Goal: Task Accomplishment & Management: Manage account settings

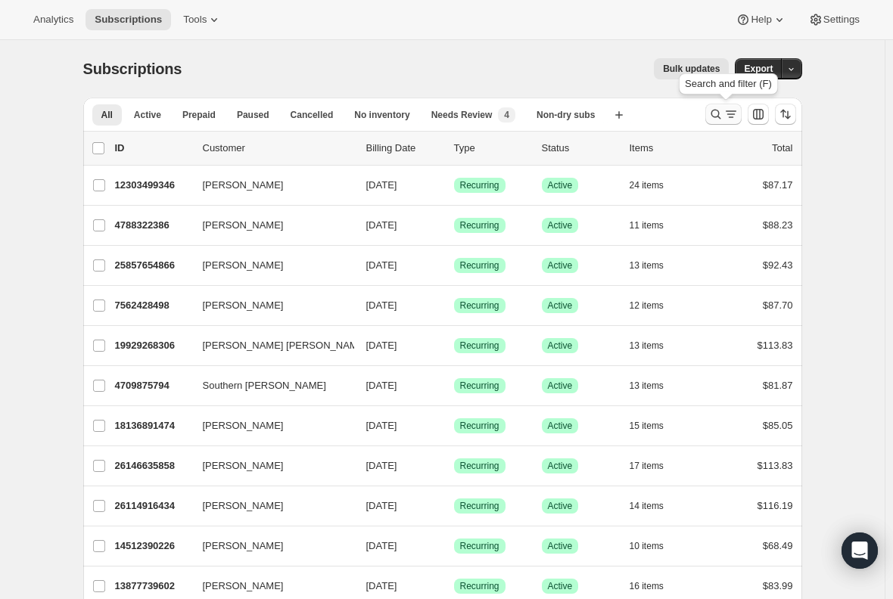
click at [732, 116] on icon "Search and filter results" at bounding box center [730, 114] width 15 height 15
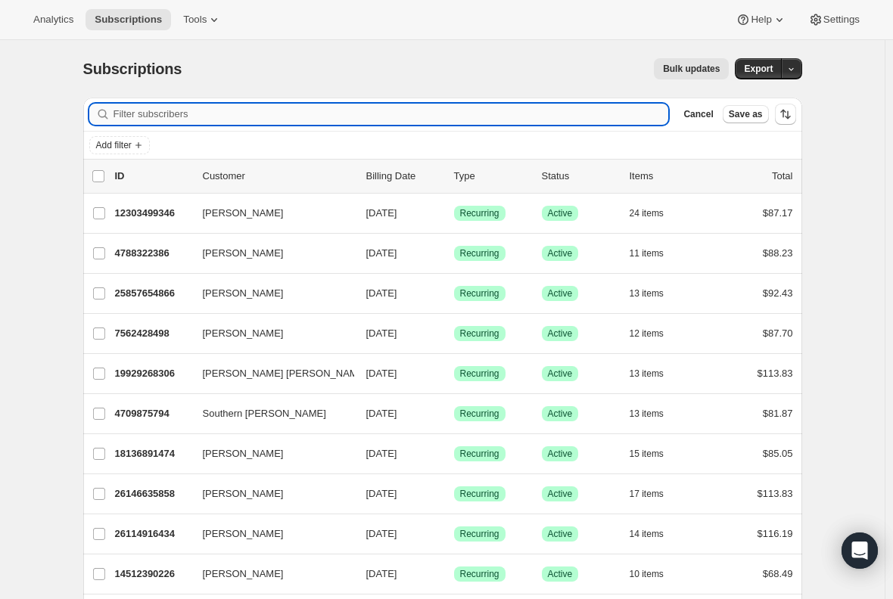
click at [203, 106] on input "Filter subscribers" at bounding box center [390, 114] width 555 height 21
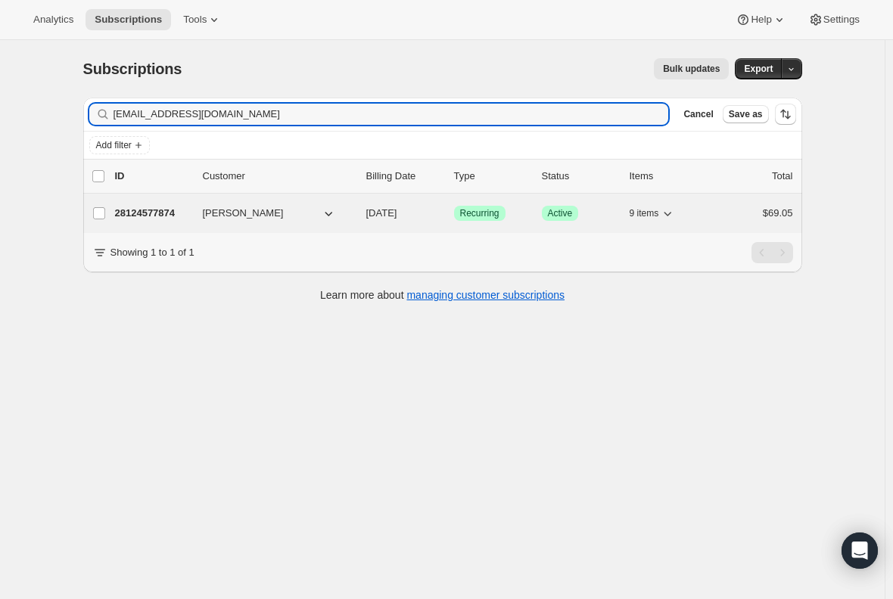
type input "[EMAIL_ADDRESS][DOMAIN_NAME]"
click at [157, 213] on p "28124577874" at bounding box center [153, 213] width 76 height 15
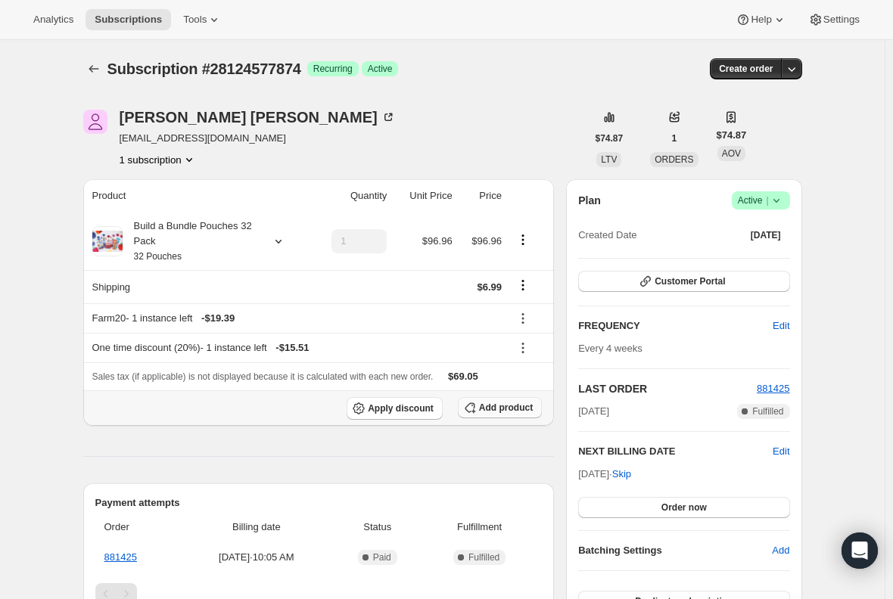
click at [490, 406] on span "Add product" at bounding box center [506, 408] width 54 height 12
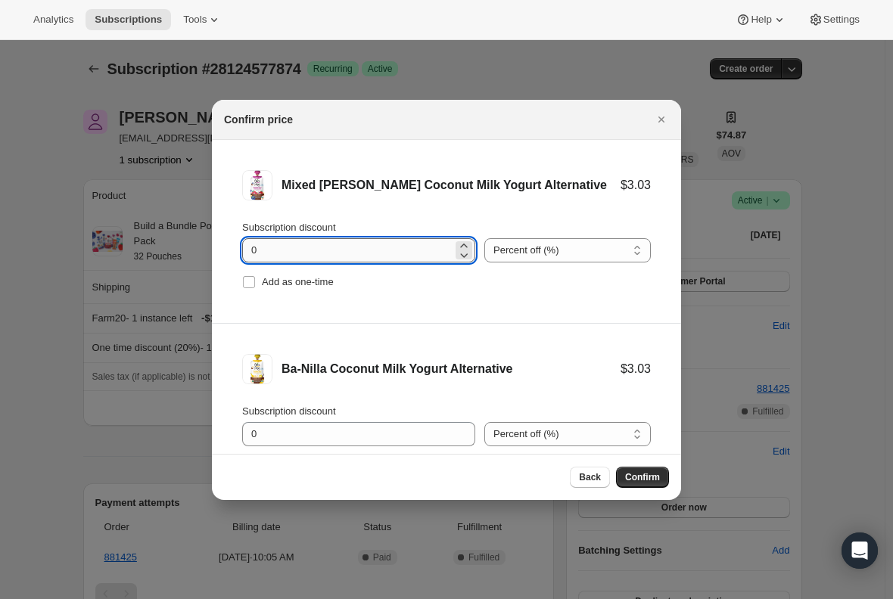
click at [303, 250] on input "0" at bounding box center [347, 250] width 210 height 24
type input "100"
click at [256, 277] on label "Add as one-time" at bounding box center [288, 282] width 92 height 21
click at [255, 277] on input "Add as one-time" at bounding box center [249, 282] width 12 height 12
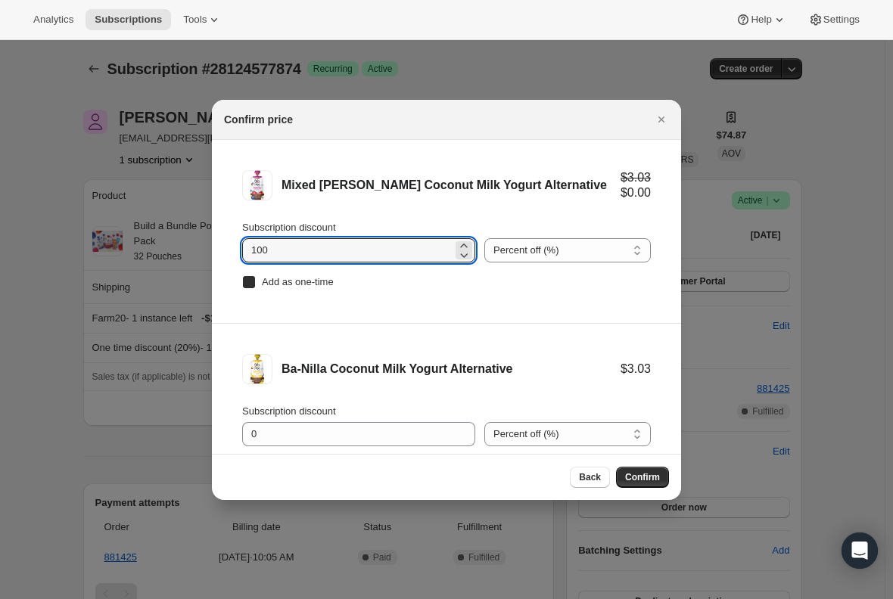
checkbox input "true"
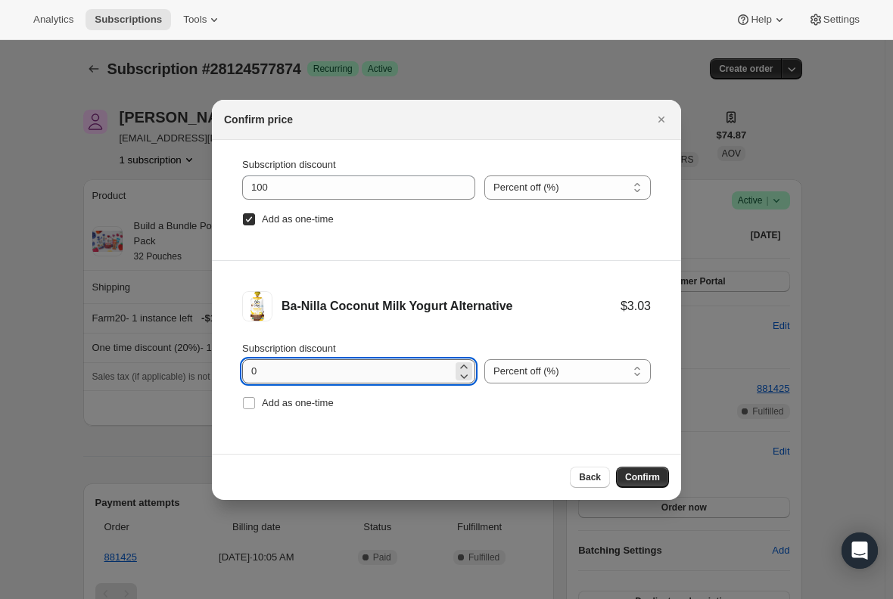
click at [275, 373] on input "0" at bounding box center [347, 371] width 210 height 24
type input "100"
click at [247, 401] on input "Add as one-time" at bounding box center [249, 403] width 12 height 12
checkbox input "true"
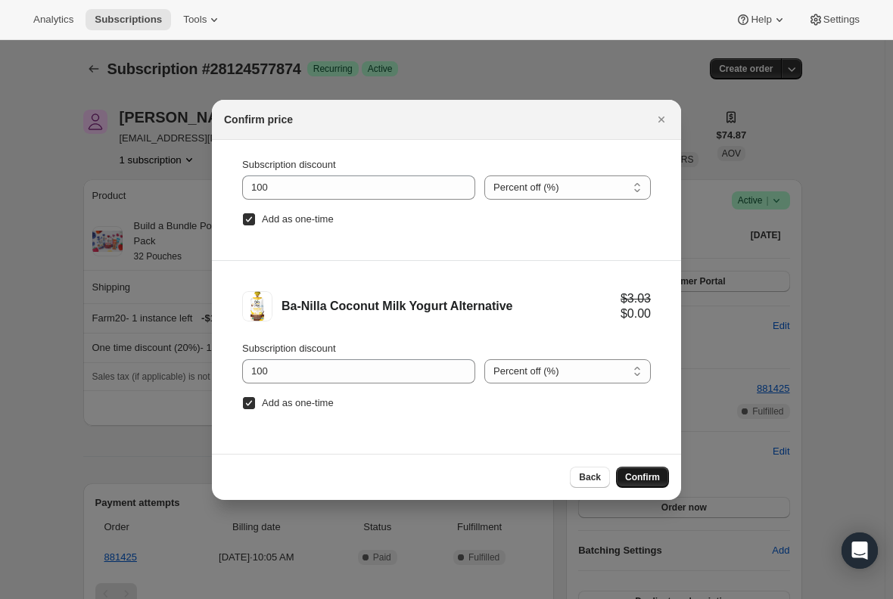
click at [642, 477] on span "Confirm" at bounding box center [642, 477] width 35 height 12
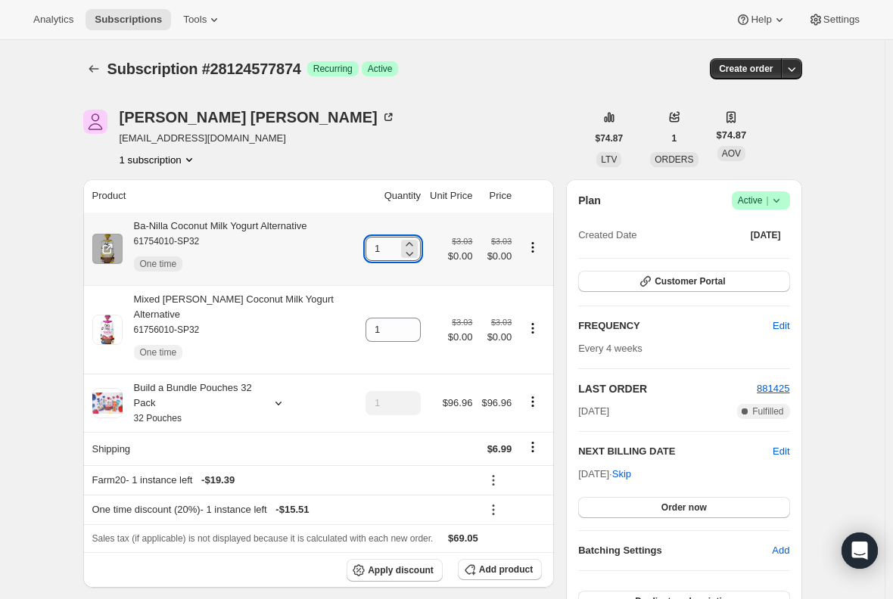
click at [393, 251] on input "1" at bounding box center [381, 249] width 33 height 24
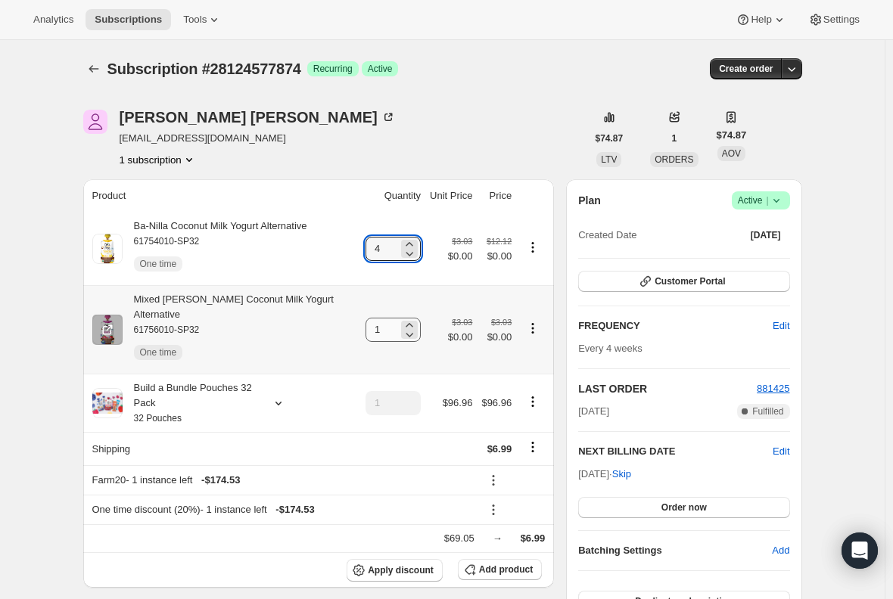
type input "4"
click at [389, 323] on input "1" at bounding box center [381, 330] width 33 height 24
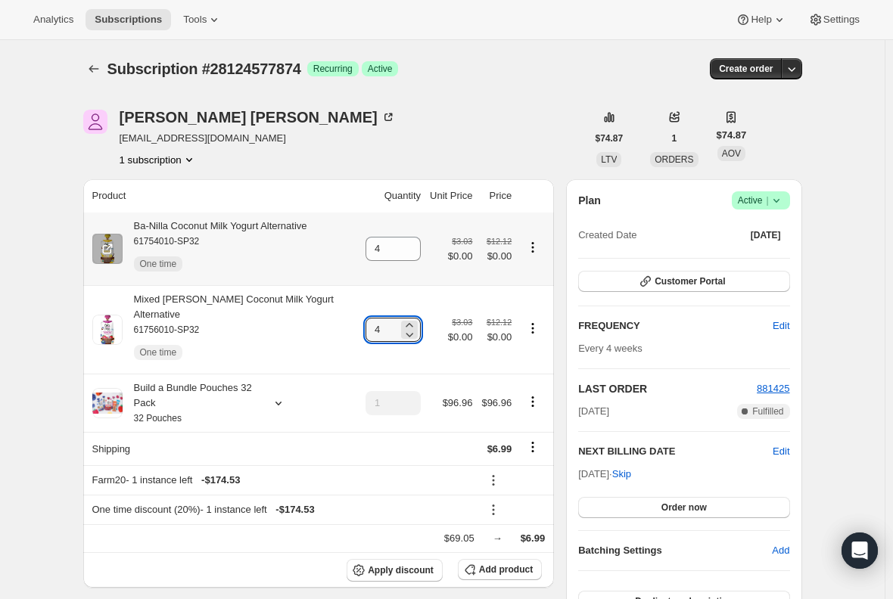
type input "4"
click at [260, 228] on div "Ba-Nilla Coconut Milk Yogurt Alternative 61754010-SP32 One time" at bounding box center [215, 249] width 185 height 61
copy div "Ba-Nilla Coconut Milk Yogurt Alternative"
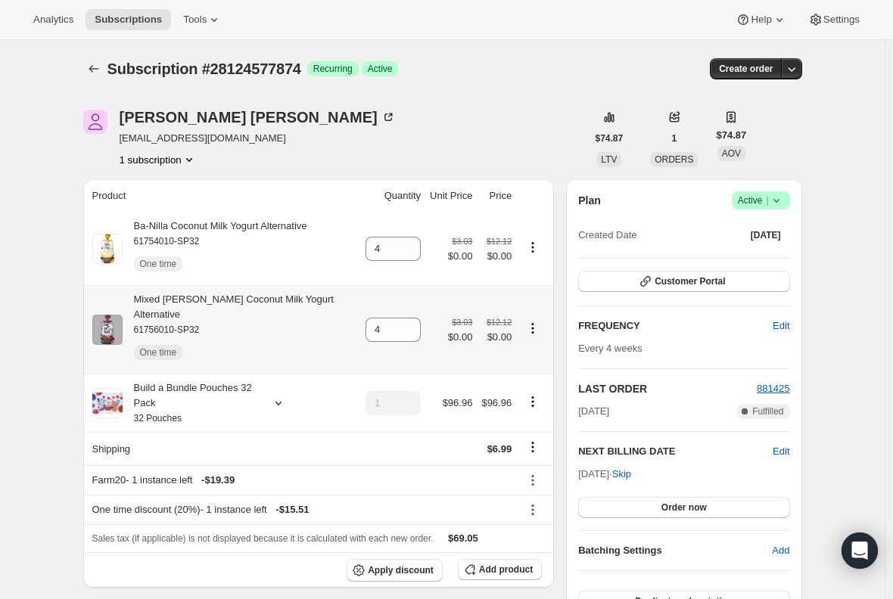
click at [244, 302] on div "Mixed [PERSON_NAME] Coconut Milk Yogurt Alternative 61756010-SP32 One time" at bounding box center [240, 330] width 235 height 76
copy div "Mixed [PERSON_NAME] Coconut Milk Yogurt Alternative"
drag, startPoint x: 41, startPoint y: 322, endPoint x: 46, endPoint y: 301, distance: 21.1
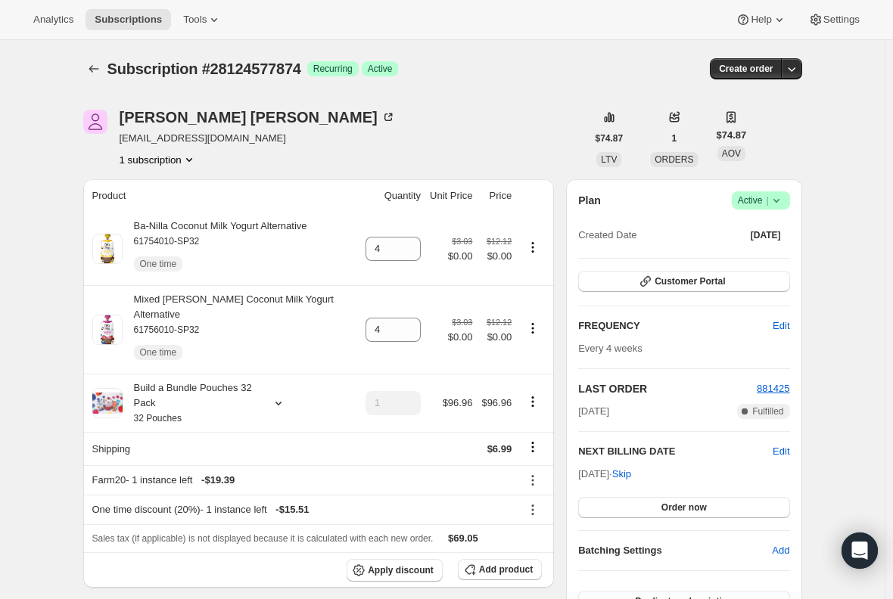
click at [110, 23] on span "Subscriptions" at bounding box center [128, 20] width 67 height 12
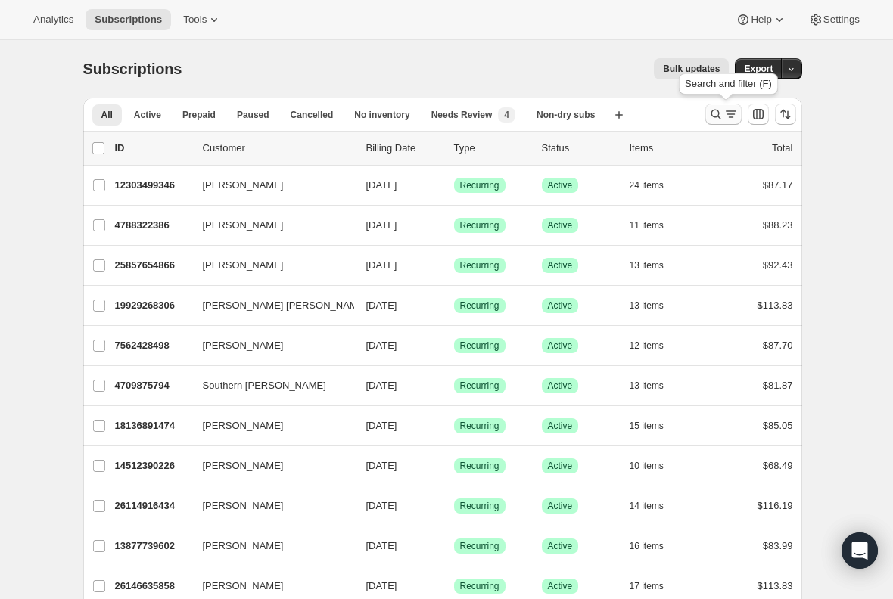
click at [723, 110] on icon "Search and filter results" at bounding box center [715, 114] width 15 height 15
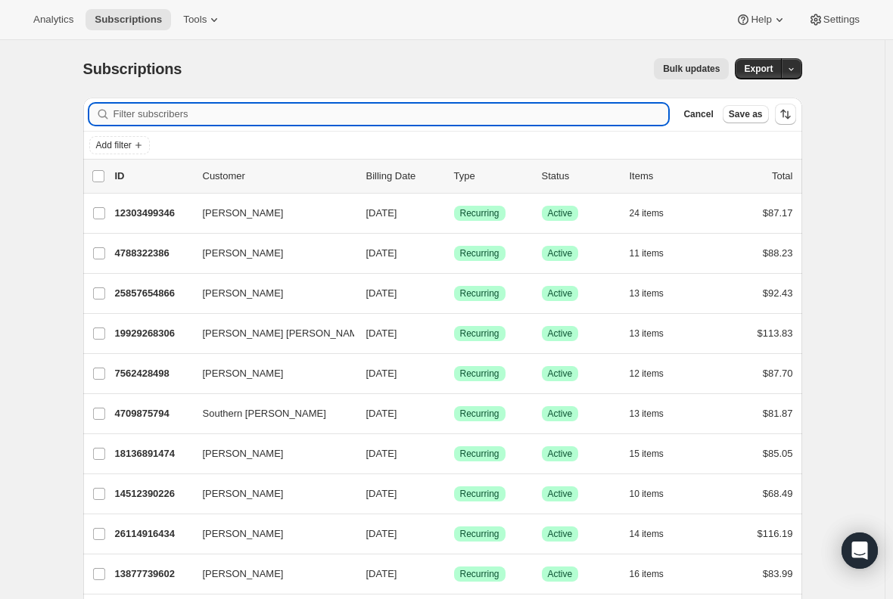
click at [294, 111] on input "Filter subscribers" at bounding box center [390, 114] width 555 height 21
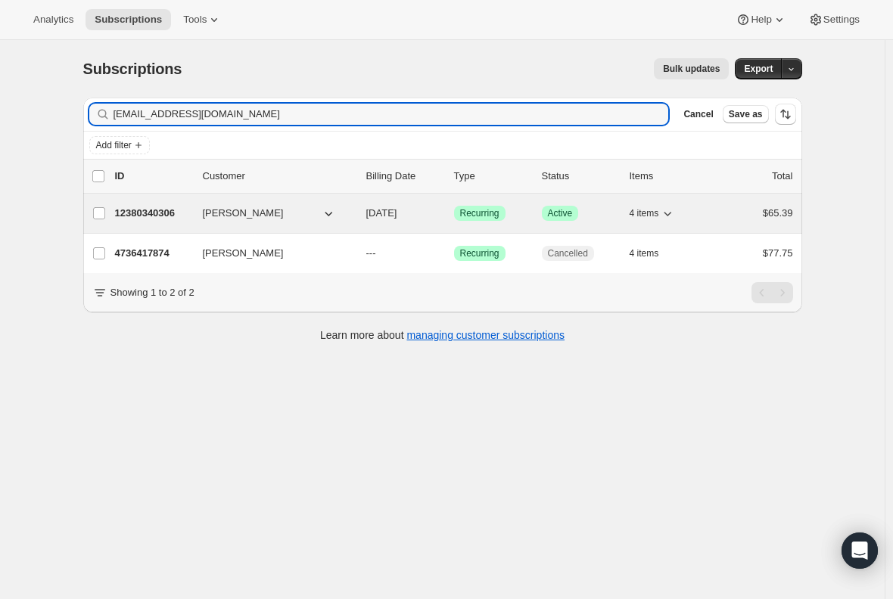
type input "[EMAIL_ADDRESS][DOMAIN_NAME]"
click at [134, 209] on p "12380340306" at bounding box center [153, 213] width 76 height 15
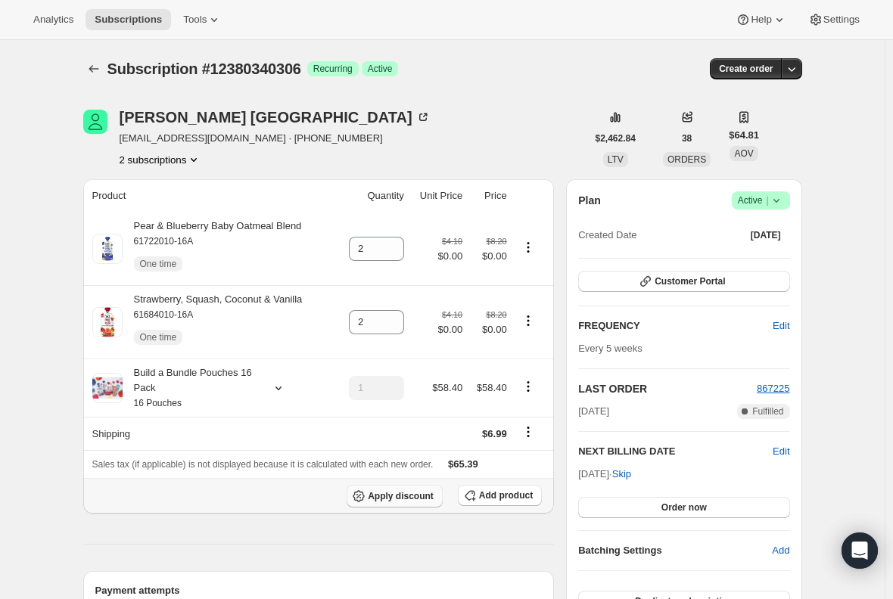
click at [387, 502] on button "Apply discount" at bounding box center [395, 496] width 96 height 23
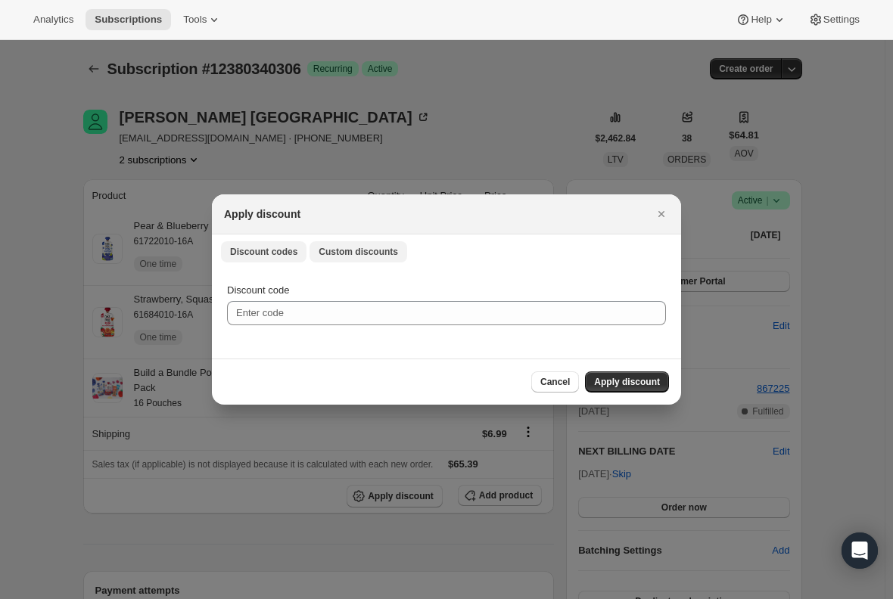
click at [353, 254] on span "Custom discounts" at bounding box center [358, 252] width 79 height 12
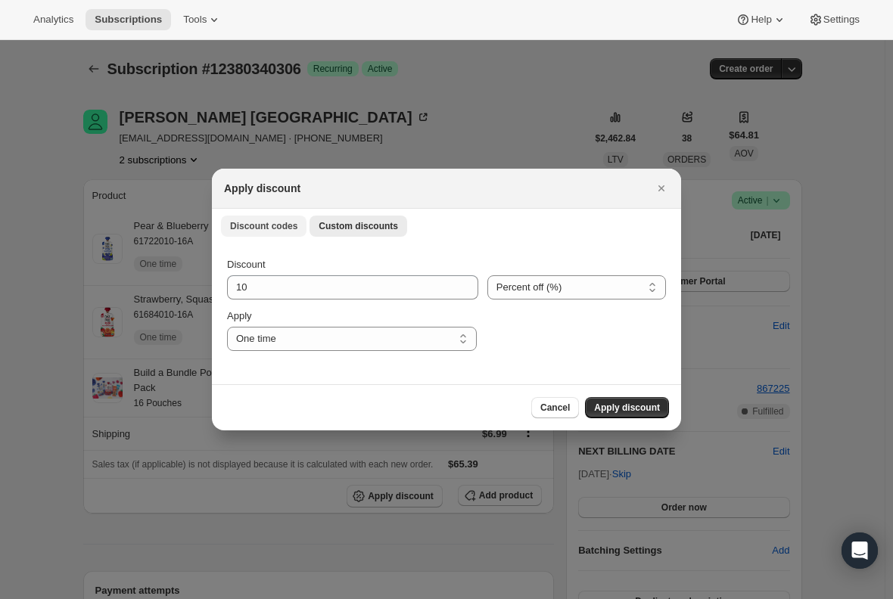
click at [260, 223] on span "Discount codes" at bounding box center [263, 226] width 67 height 12
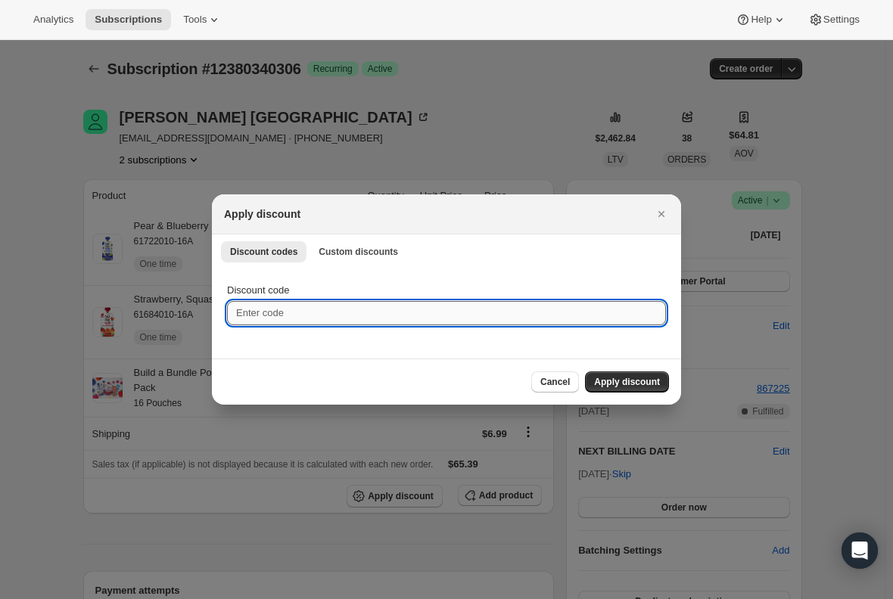
click at [284, 311] on input "Discount code" at bounding box center [446, 313] width 439 height 24
paste input "TWENTYJFZGJRWQ"
type input "TWENTYJFZGJRWQ"
click at [627, 388] on button "Apply discount" at bounding box center [627, 381] width 84 height 21
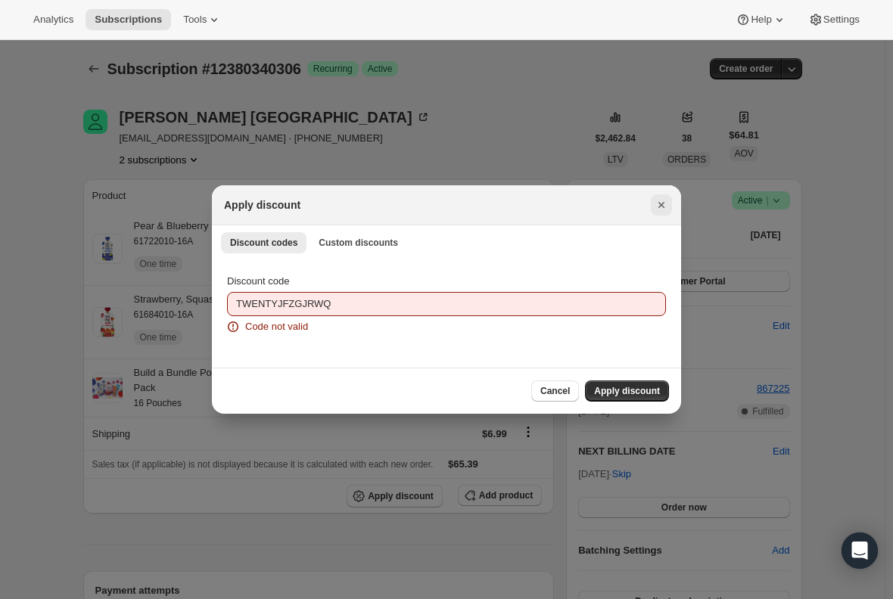
click at [658, 200] on icon "Close" at bounding box center [661, 204] width 15 height 15
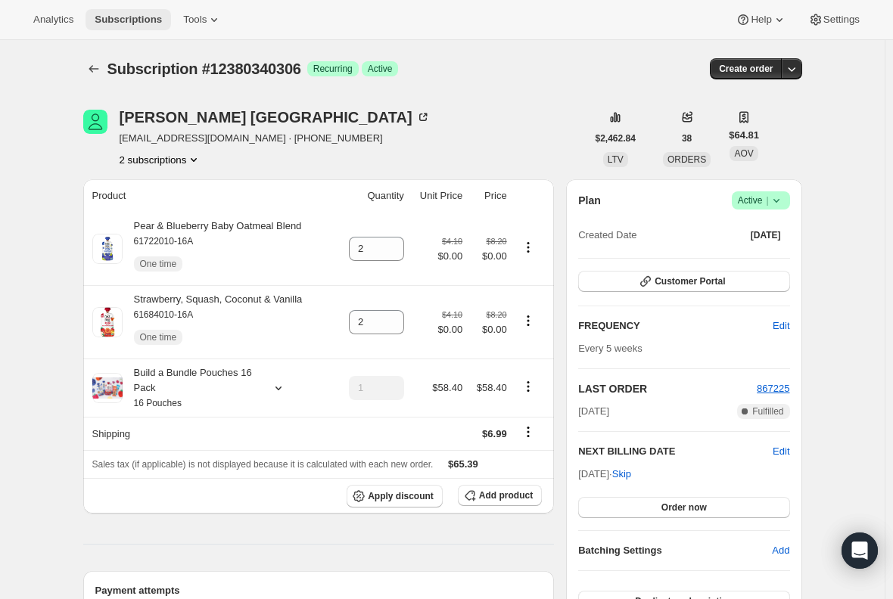
click at [132, 17] on span "Subscriptions" at bounding box center [128, 20] width 67 height 12
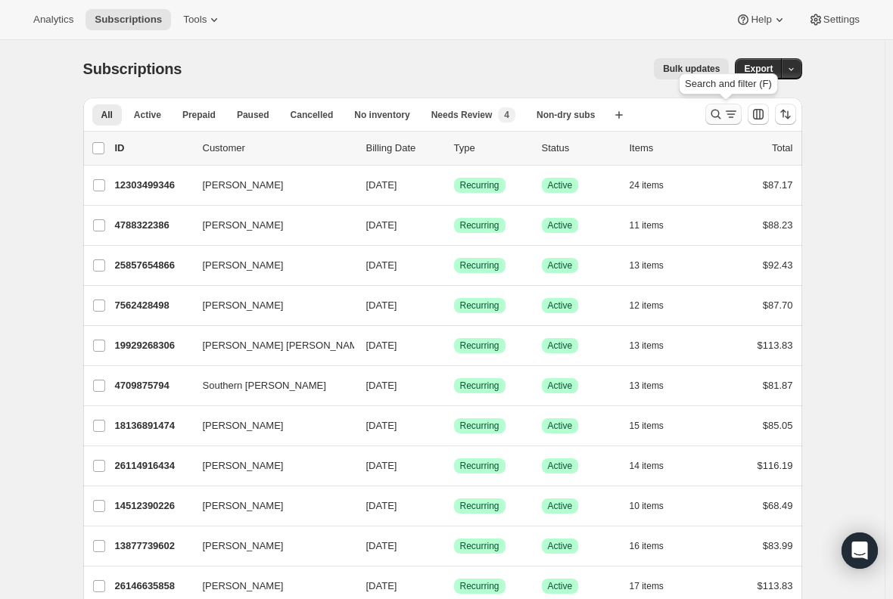
click at [728, 113] on icon "Search and filter results" at bounding box center [730, 114] width 15 height 15
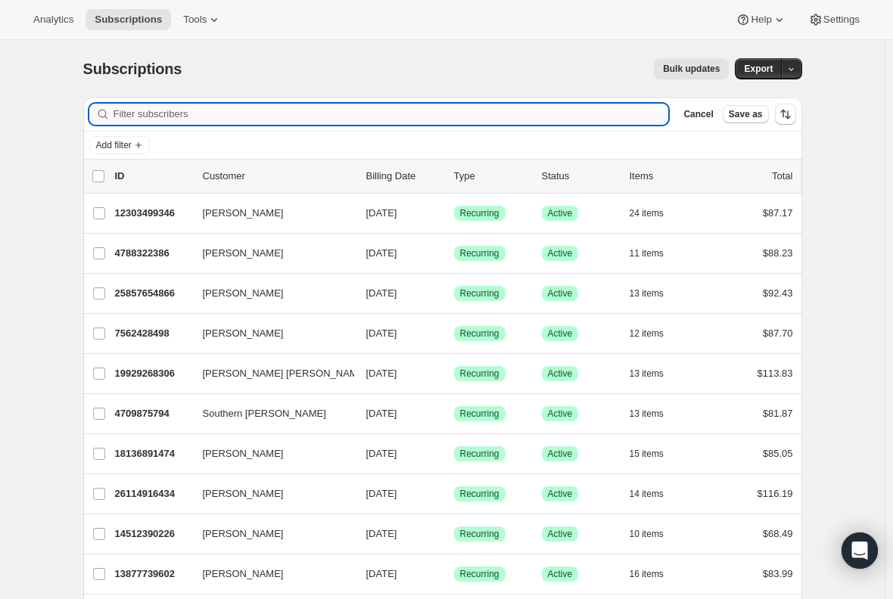
click at [299, 106] on input "Filter subscribers" at bounding box center [390, 114] width 555 height 21
paste input "[EMAIL_ADDRESS][DOMAIN_NAME]"
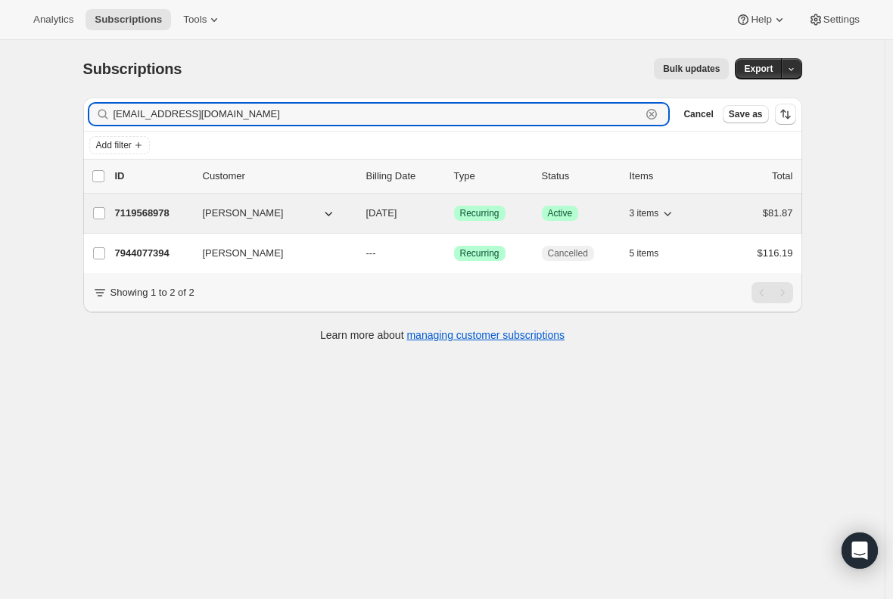
type input "[EMAIL_ADDRESS][DOMAIN_NAME]"
click at [137, 221] on div "7119568978 [PERSON_NAME] [DATE] Success Recurring Success Active 3 items $81.87" at bounding box center [454, 213] width 678 height 21
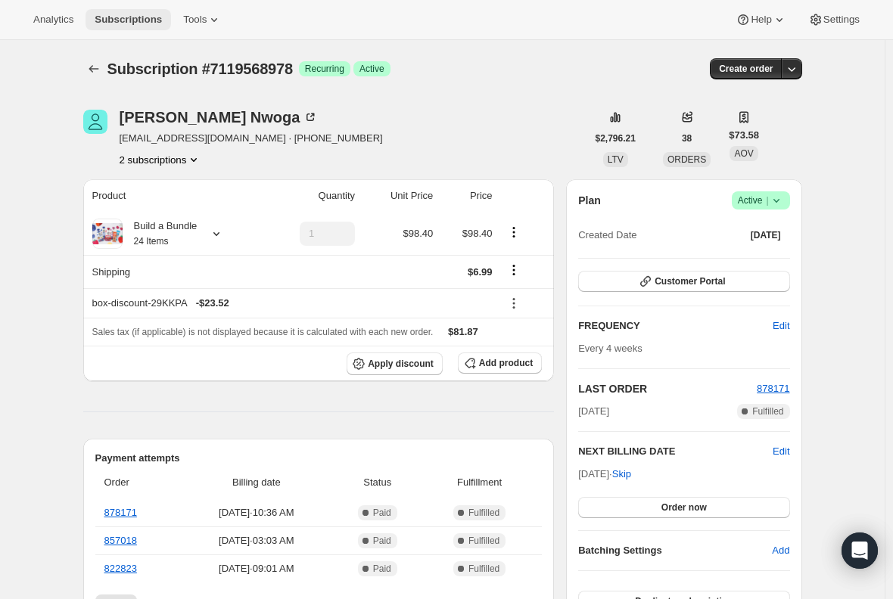
click at [132, 18] on span "Subscriptions" at bounding box center [128, 20] width 67 height 12
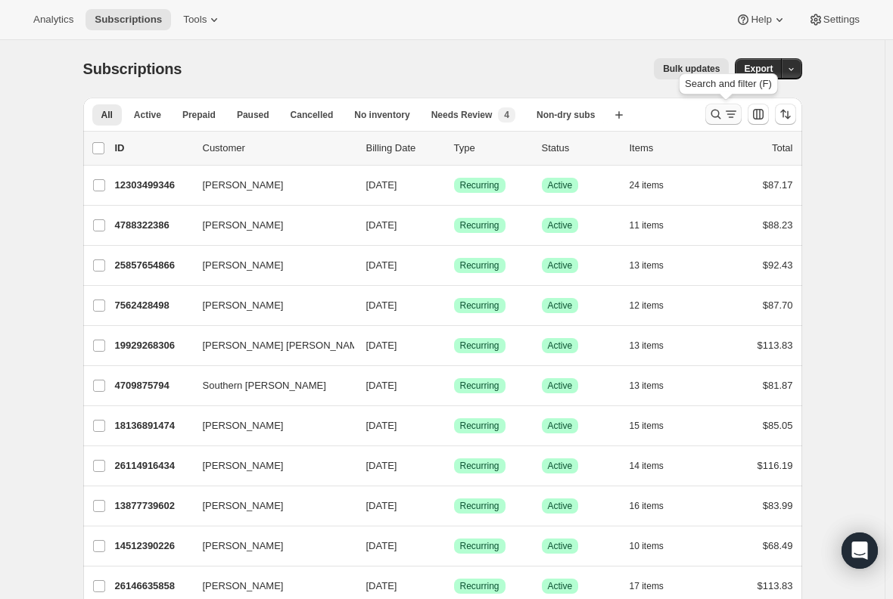
click at [721, 110] on icon "Search and filter results" at bounding box center [715, 114] width 15 height 15
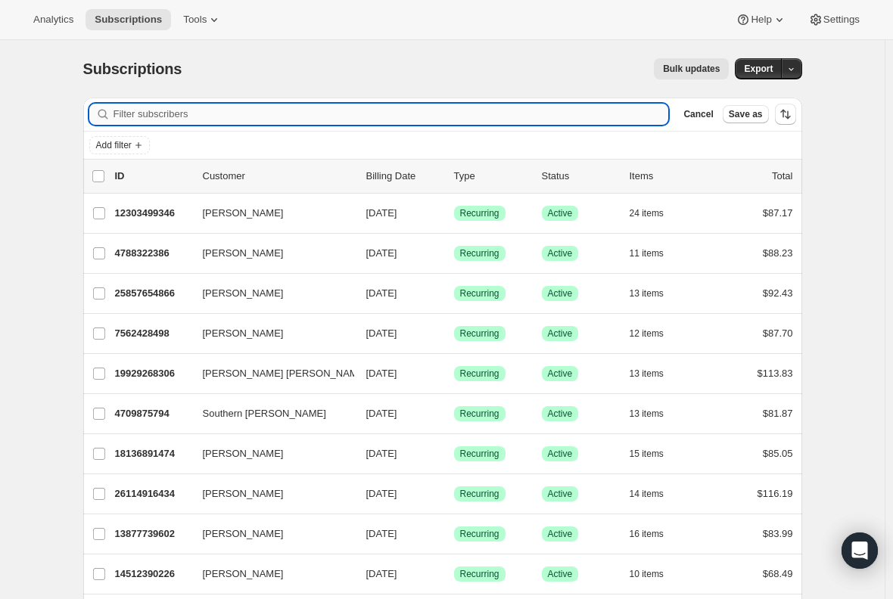
click at [159, 110] on input "Filter subscribers" at bounding box center [390, 114] width 555 height 21
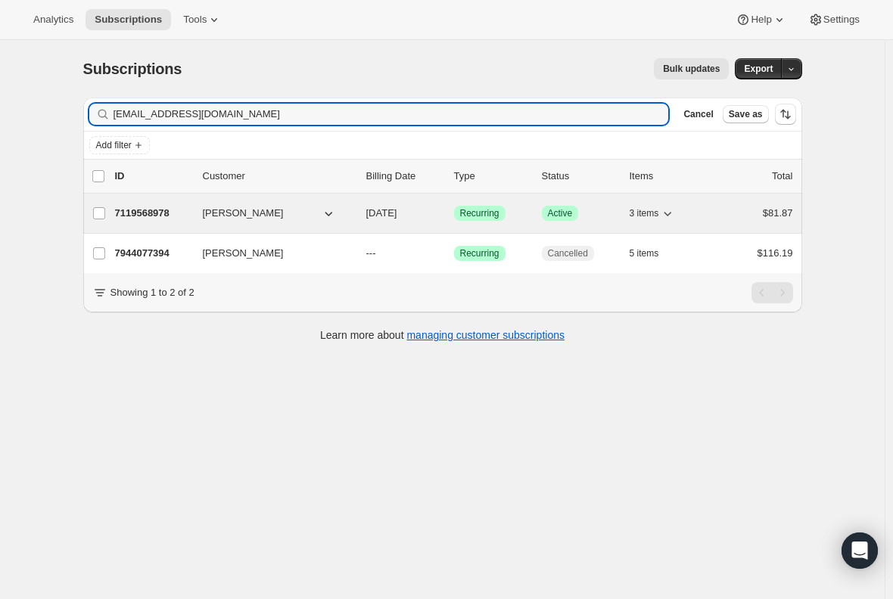
type input "[EMAIL_ADDRESS][DOMAIN_NAME]"
click at [150, 216] on p "7119568978" at bounding box center [153, 213] width 76 height 15
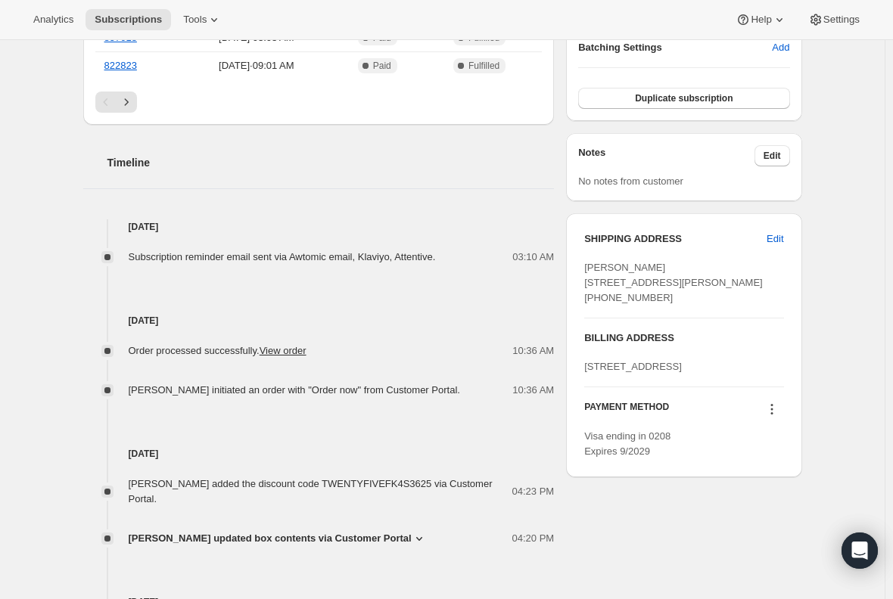
scroll to position [530, 0]
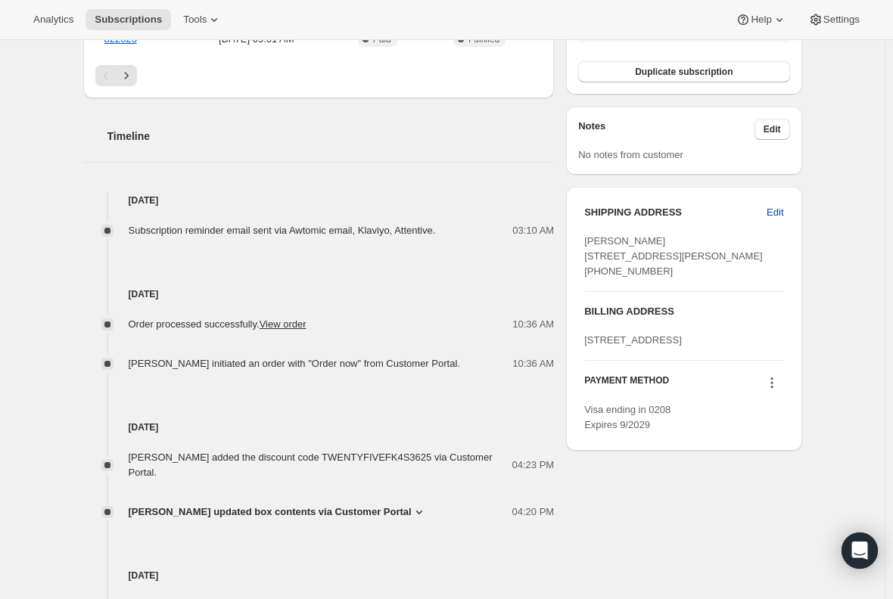
click at [783, 210] on span "Edit" at bounding box center [774, 212] width 17 height 15
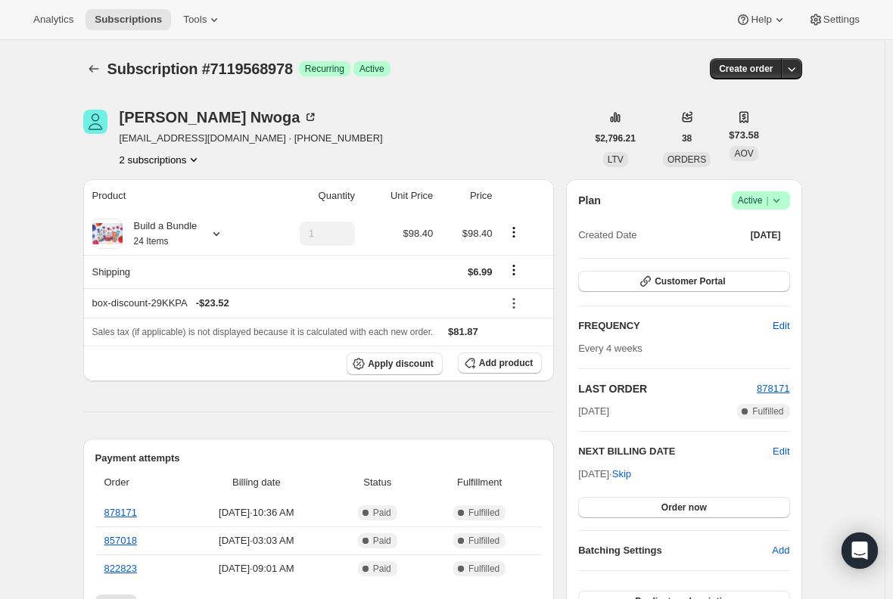
select select "ID"
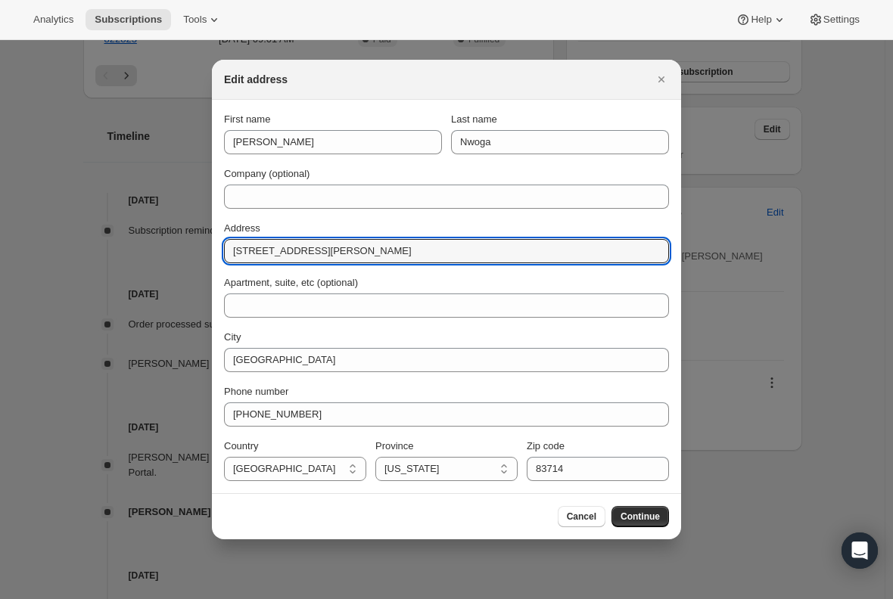
drag, startPoint x: 357, startPoint y: 257, endPoint x: 107, endPoint y: 258, distance: 249.7
paste input "[STREET_ADDRESS]"
type input "[STREET_ADDRESS]"
click at [270, 329] on div "First name [PERSON_NAME] Last name [PERSON_NAME] Company (optional) Address [ST…" at bounding box center [446, 296] width 445 height 369
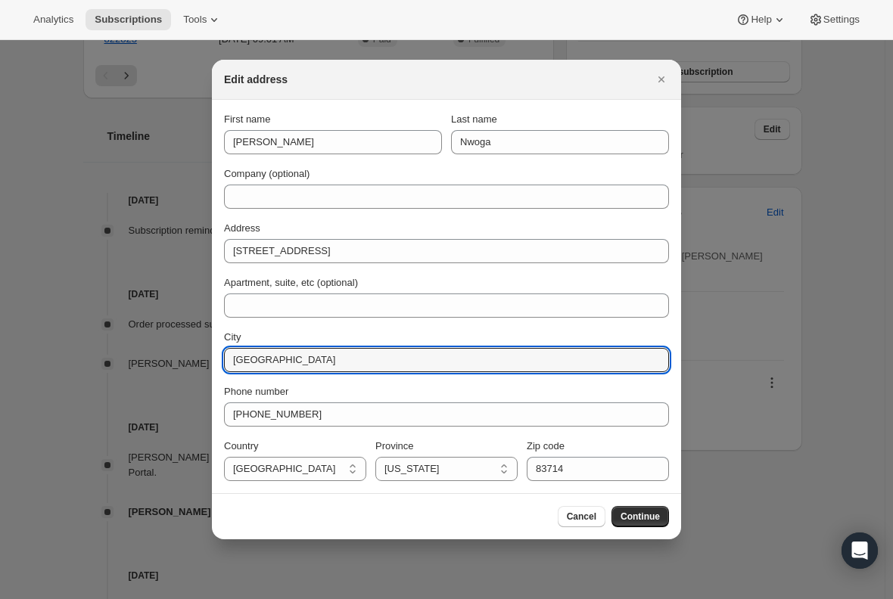
drag, startPoint x: 328, startPoint y: 355, endPoint x: 153, endPoint y: 359, distance: 174.8
paste input "Boise"
type input "Boise"
click at [294, 331] on div "City" at bounding box center [446, 337] width 445 height 15
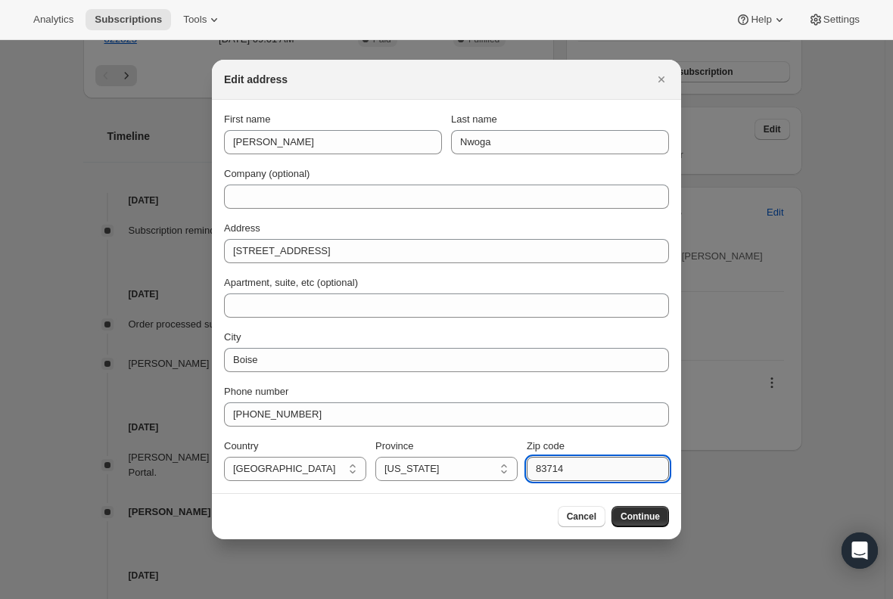
click at [546, 469] on input "83714" at bounding box center [598, 469] width 142 height 24
paste input "83709"
type input "83709"
click at [424, 514] on div "Cancel Continue" at bounding box center [446, 516] width 445 height 21
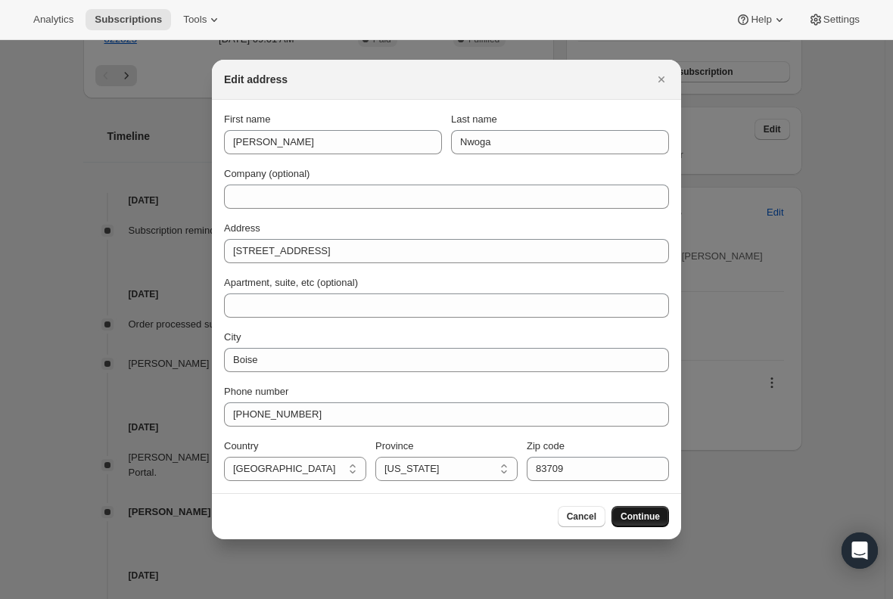
click at [655, 516] on span "Continue" at bounding box center [639, 517] width 39 height 12
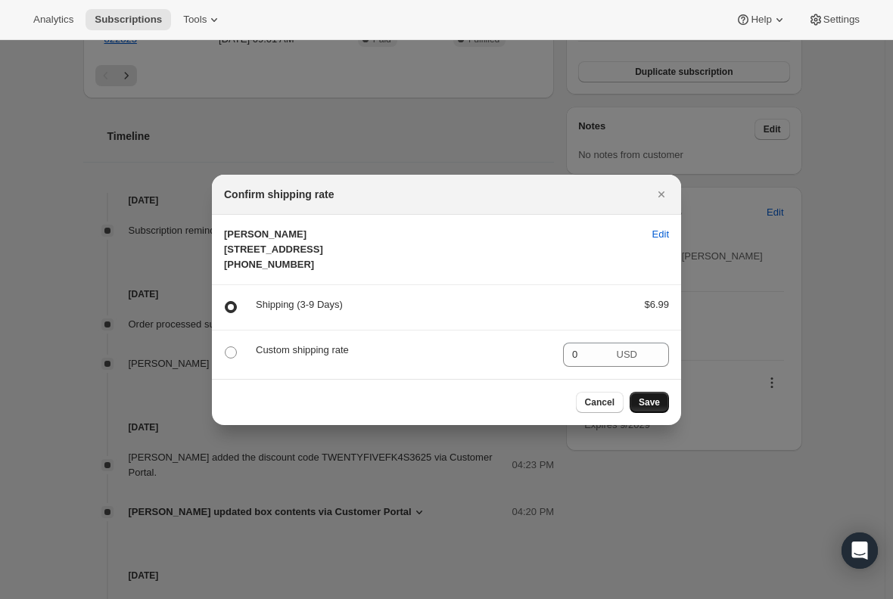
click at [652, 409] on span "Save" at bounding box center [649, 402] width 21 height 12
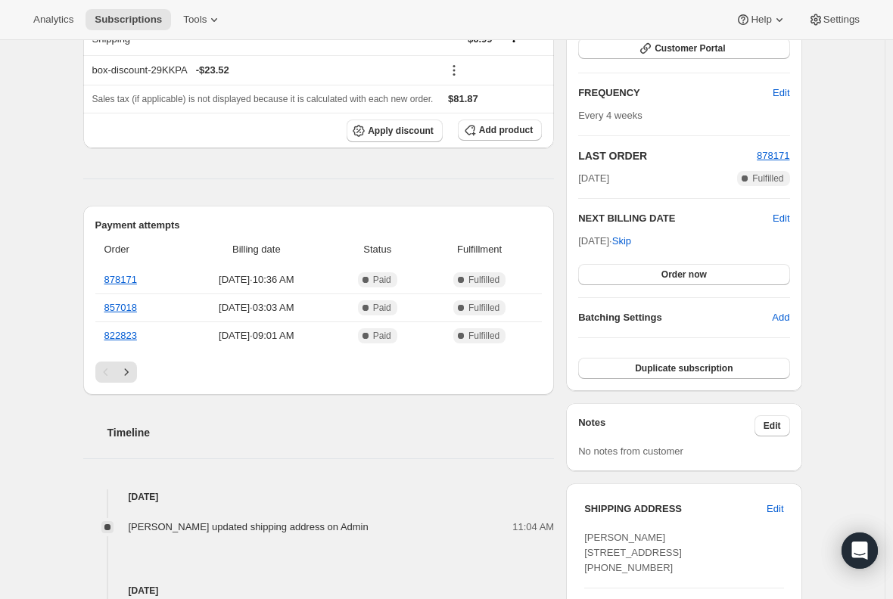
scroll to position [378, 0]
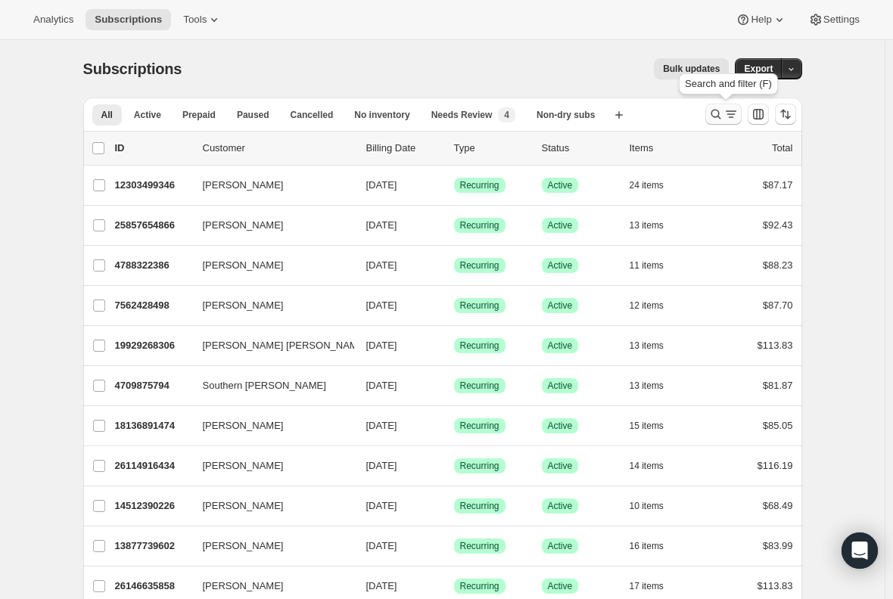
click at [720, 115] on icon "Search and filter results" at bounding box center [715, 114] width 15 height 15
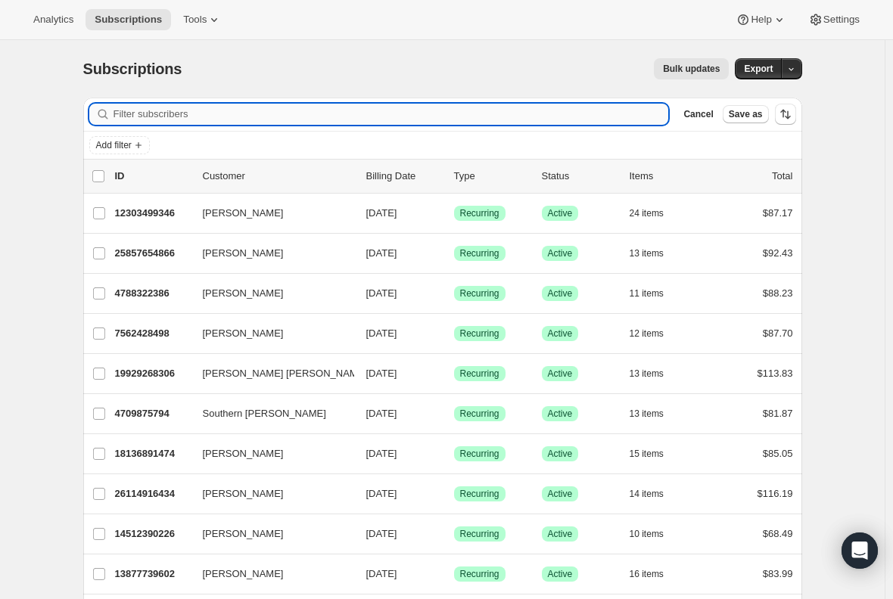
click at [254, 115] on input "Filter subscribers" at bounding box center [390, 114] width 555 height 21
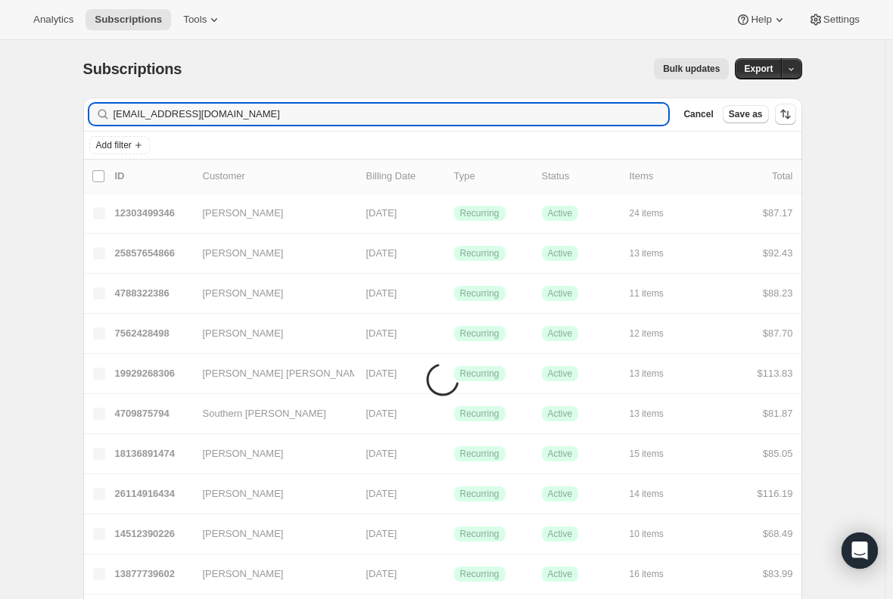
type input "yafreisiabreu322@gmail.com"
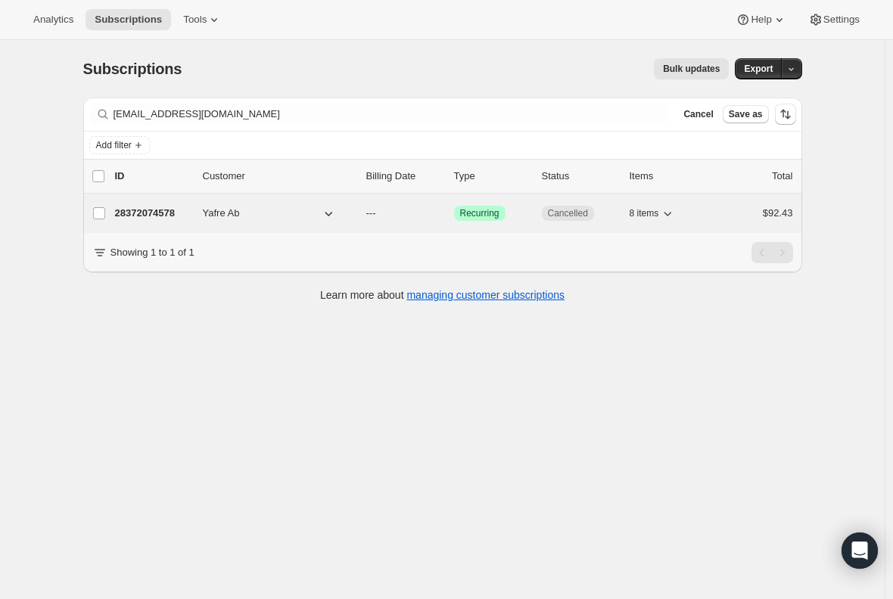
click at [143, 213] on p "28372074578" at bounding box center [153, 213] width 76 height 15
